Goal: Information Seeking & Learning: Learn about a topic

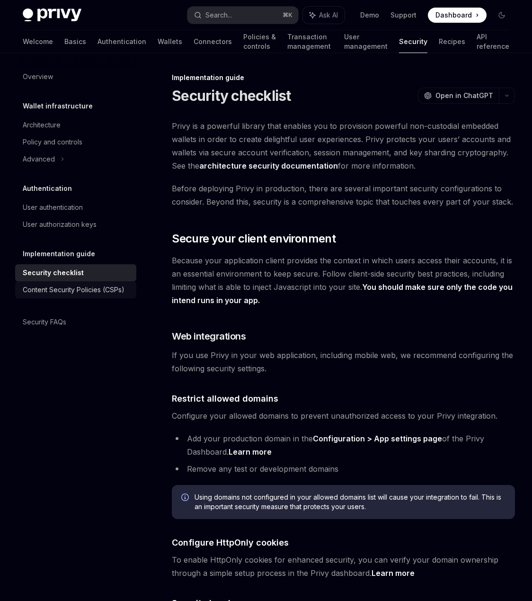
click at [74, 287] on div "Content Security Policies (CSPs)" at bounding box center [74, 289] width 102 height 11
type textarea "*"
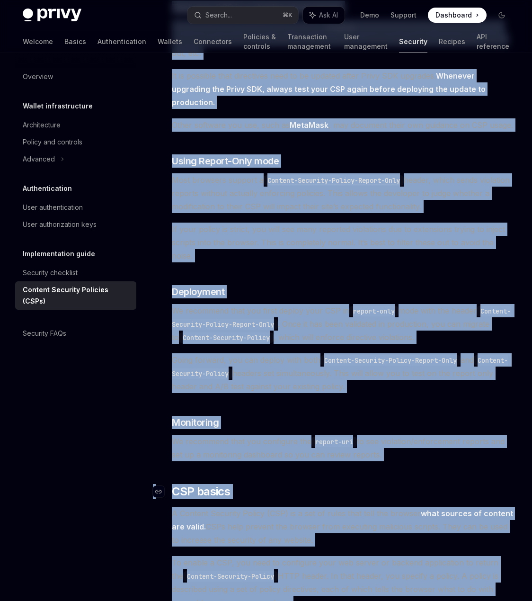
scroll to position [2116, 0]
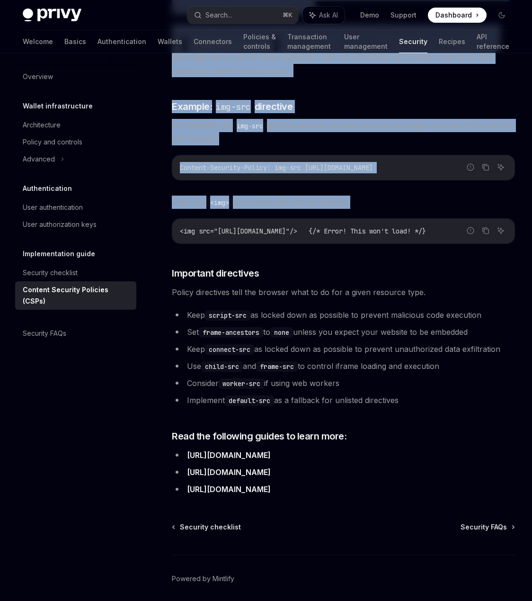
drag, startPoint x: 174, startPoint y: 96, endPoint x: 527, endPoint y: 470, distance: 514.3
copy div "Guidance for Content Security Policies (CSPs) OpenAI Open in ChatGPT OpenAI Ope…"
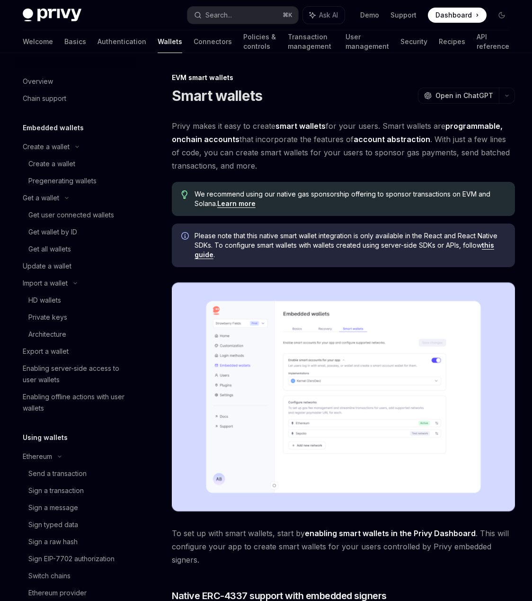
scroll to position [89, 0]
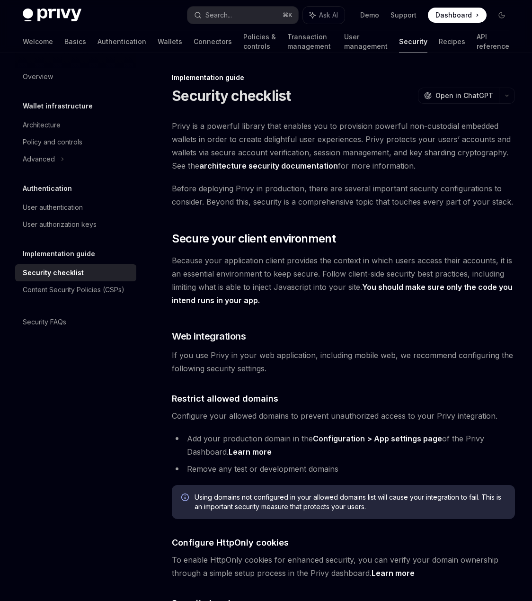
scroll to position [12, 0]
